Goal: Information Seeking & Learning: Learn about a topic

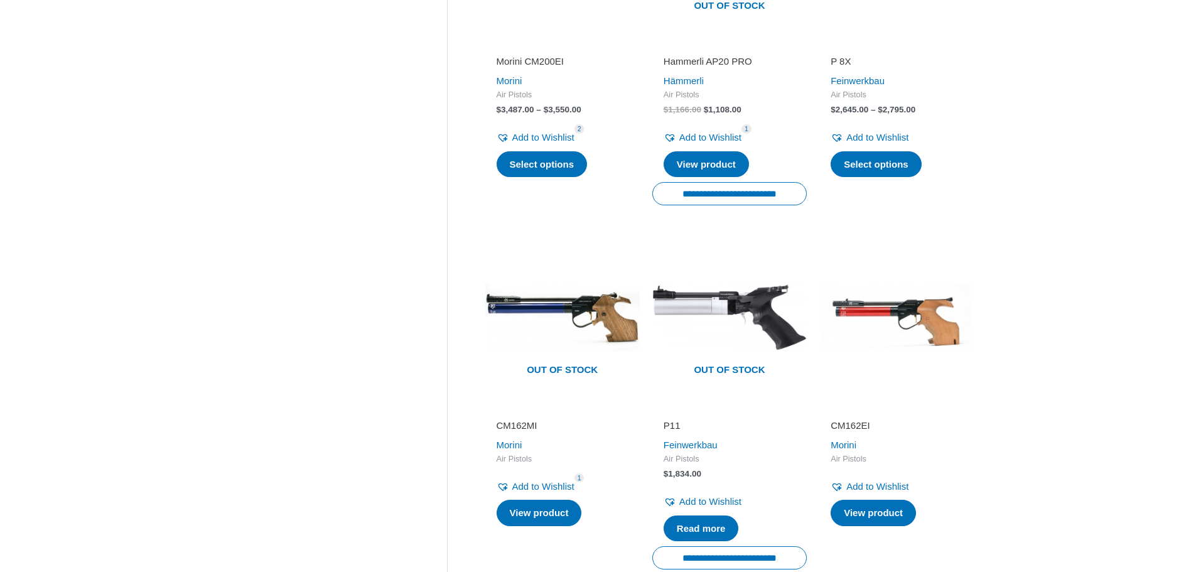
scroll to position [1883, 0]
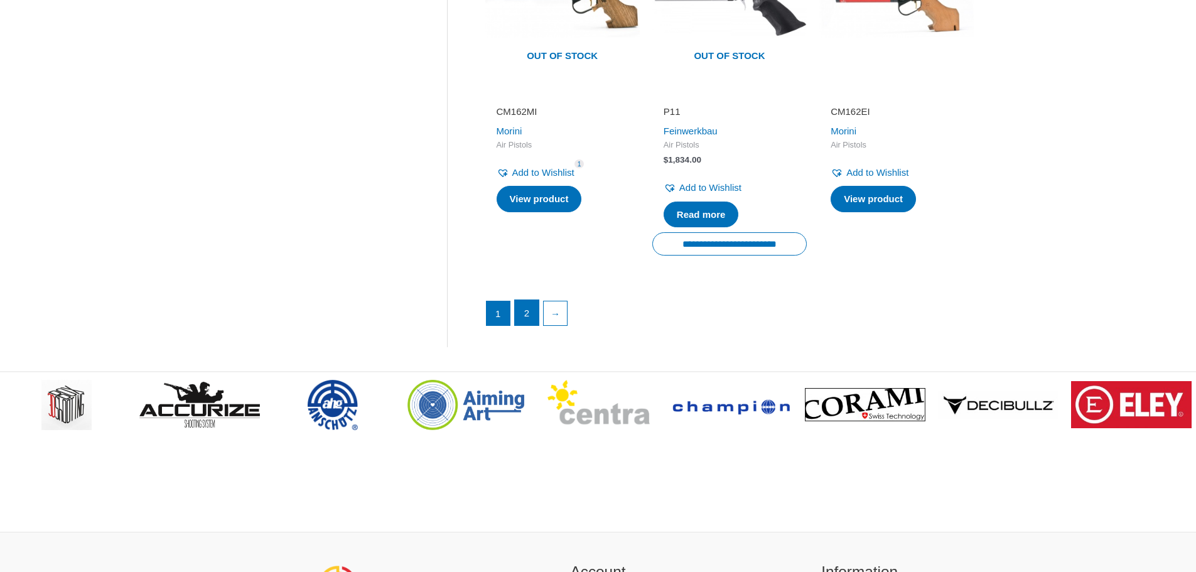
click at [532, 301] on link "2" at bounding box center [527, 312] width 24 height 25
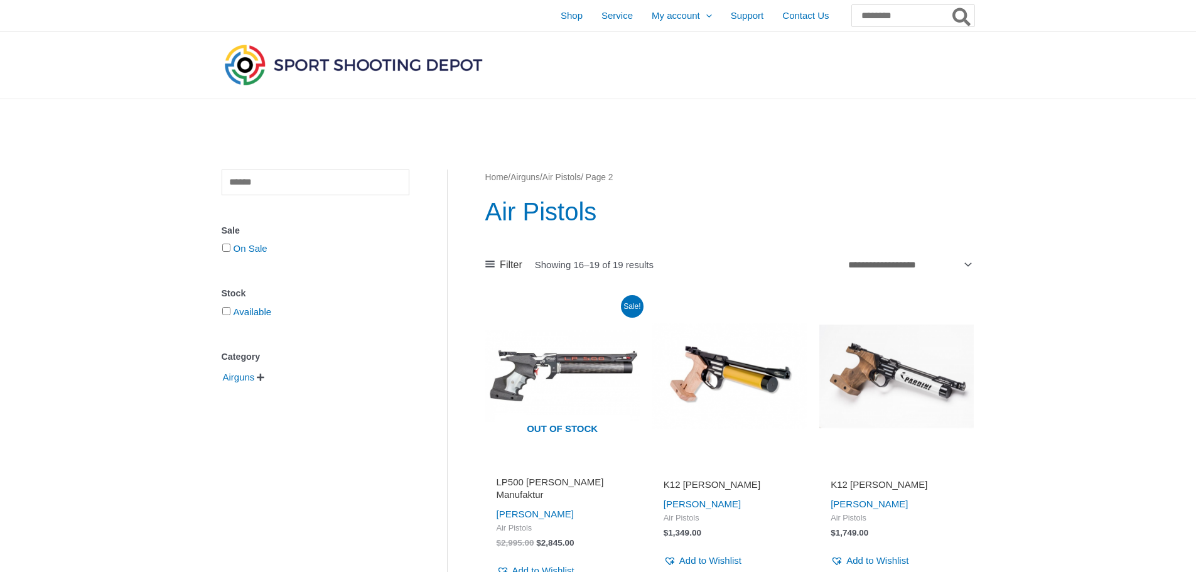
scroll to position [314, 0]
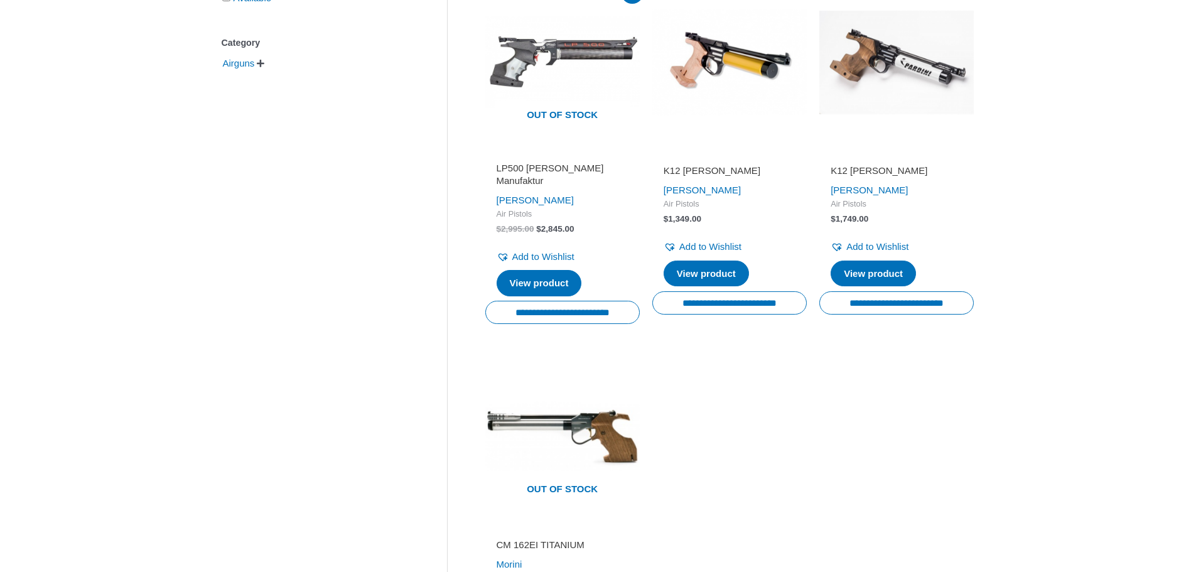
click at [686, 169] on h2 "K12 [PERSON_NAME]" at bounding box center [729, 170] width 132 height 13
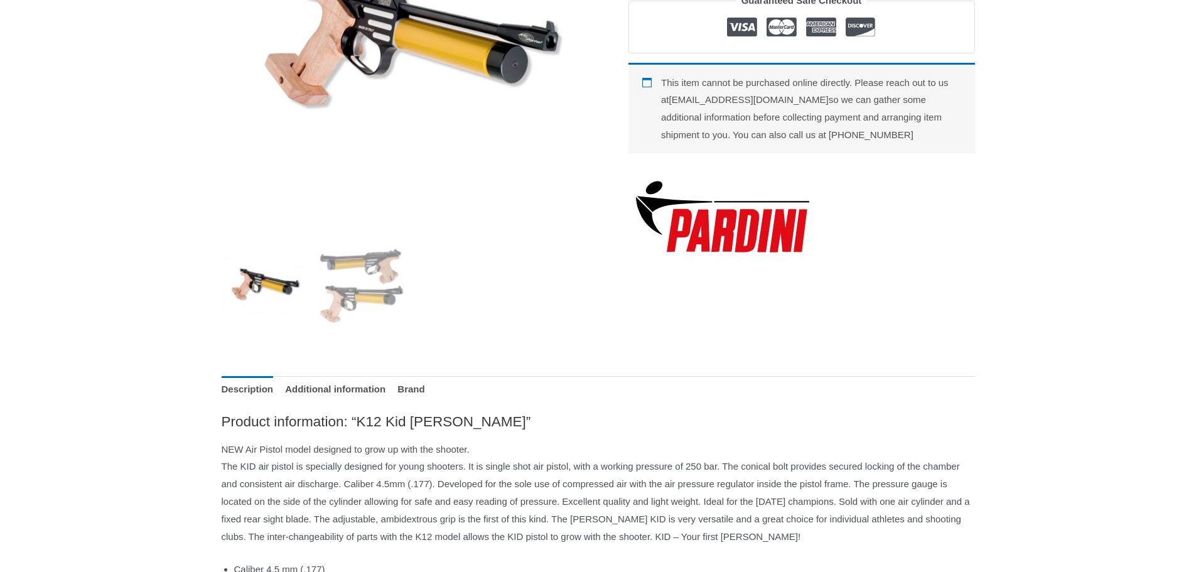
scroll to position [628, 0]
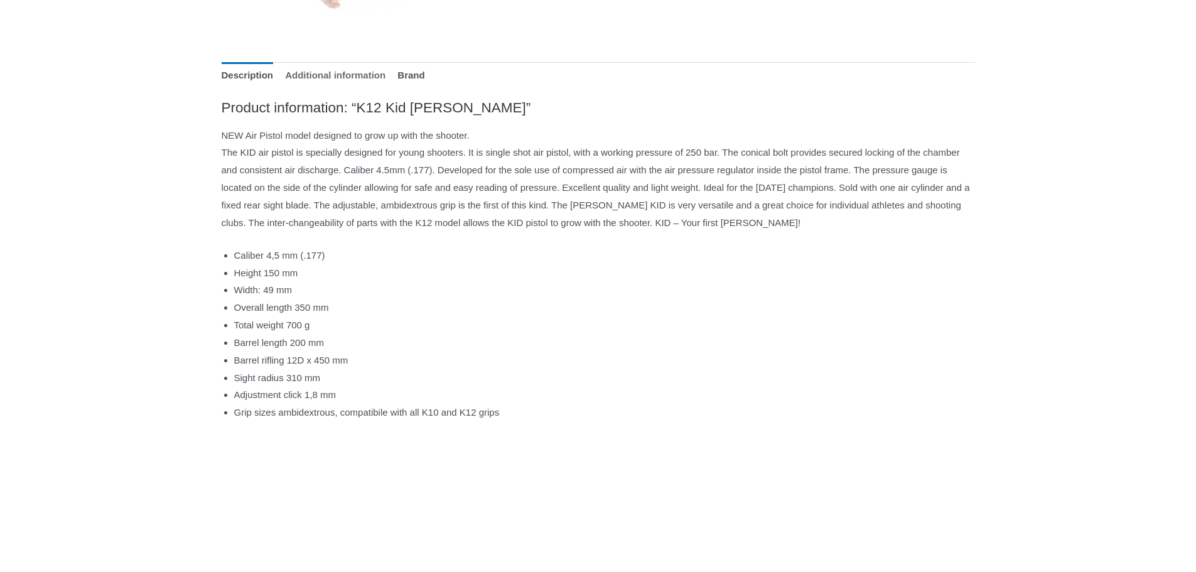
click at [374, 87] on link "Additional information" at bounding box center [335, 75] width 100 height 27
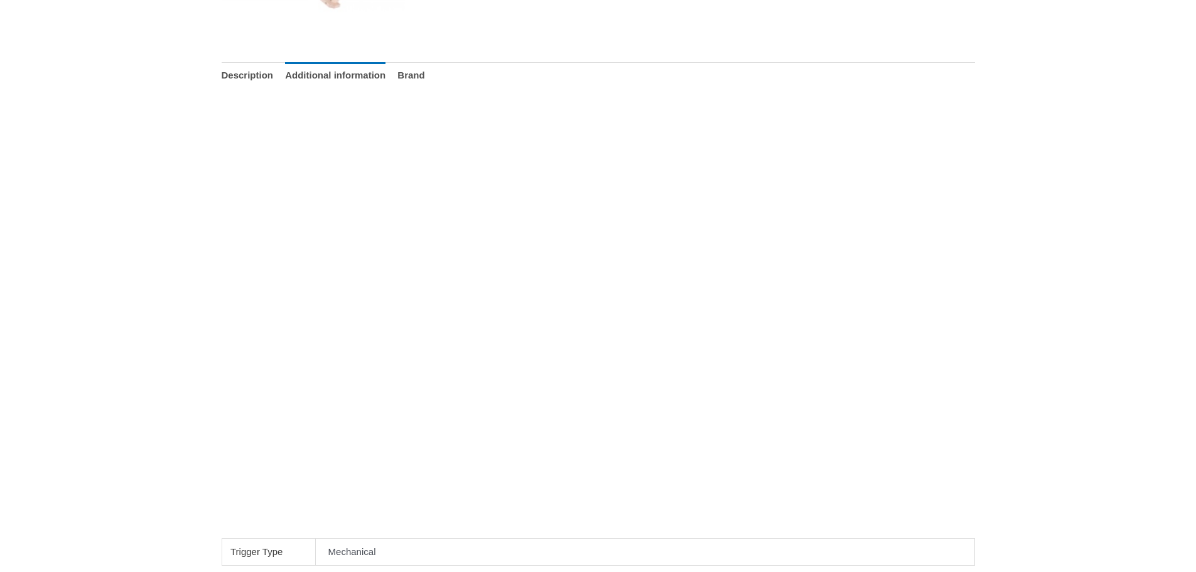
click at [424, 85] on ul "Description Additional information Brand" at bounding box center [598, 75] width 753 height 27
click at [424, 82] on link "Brand" at bounding box center [410, 75] width 27 height 27
